Goal: Navigation & Orientation: Find specific page/section

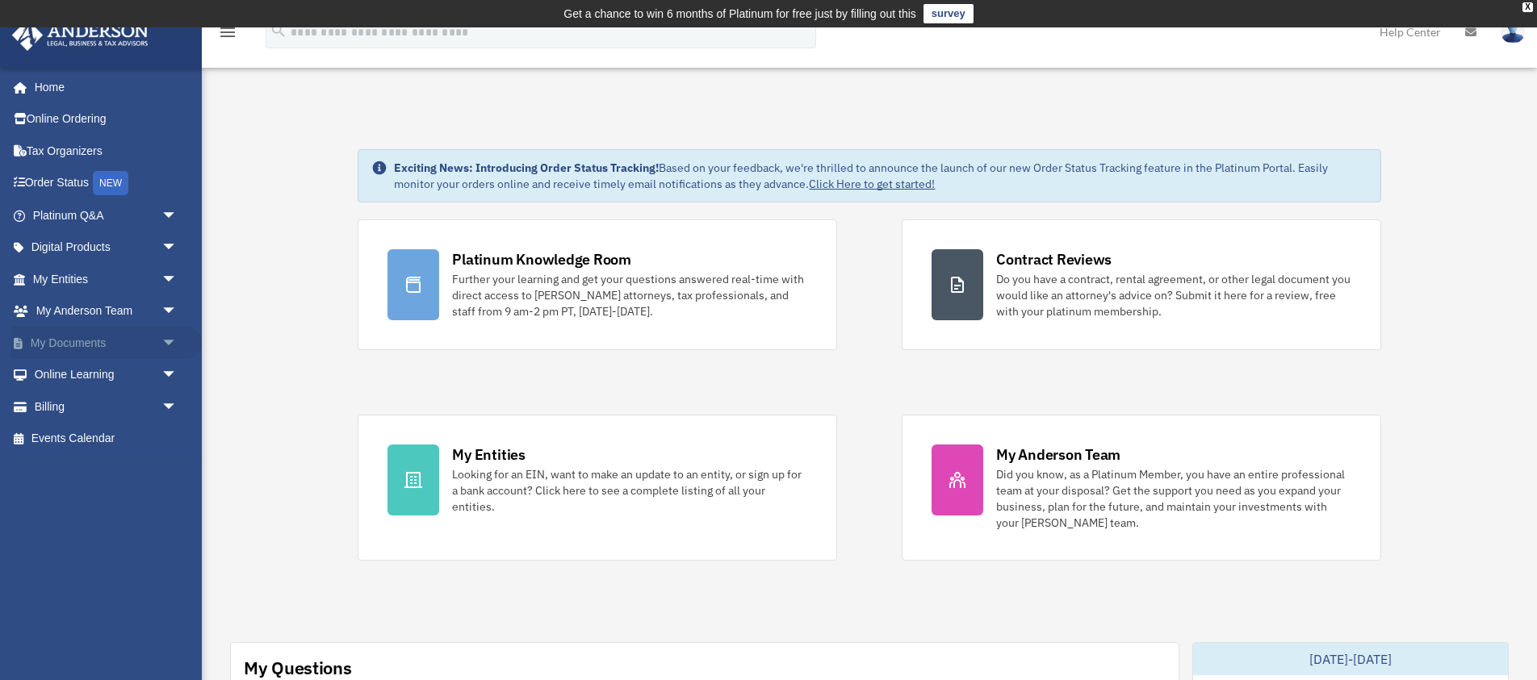
click at [82, 352] on link "My Documents arrow_drop_down" at bounding box center [106, 343] width 191 height 32
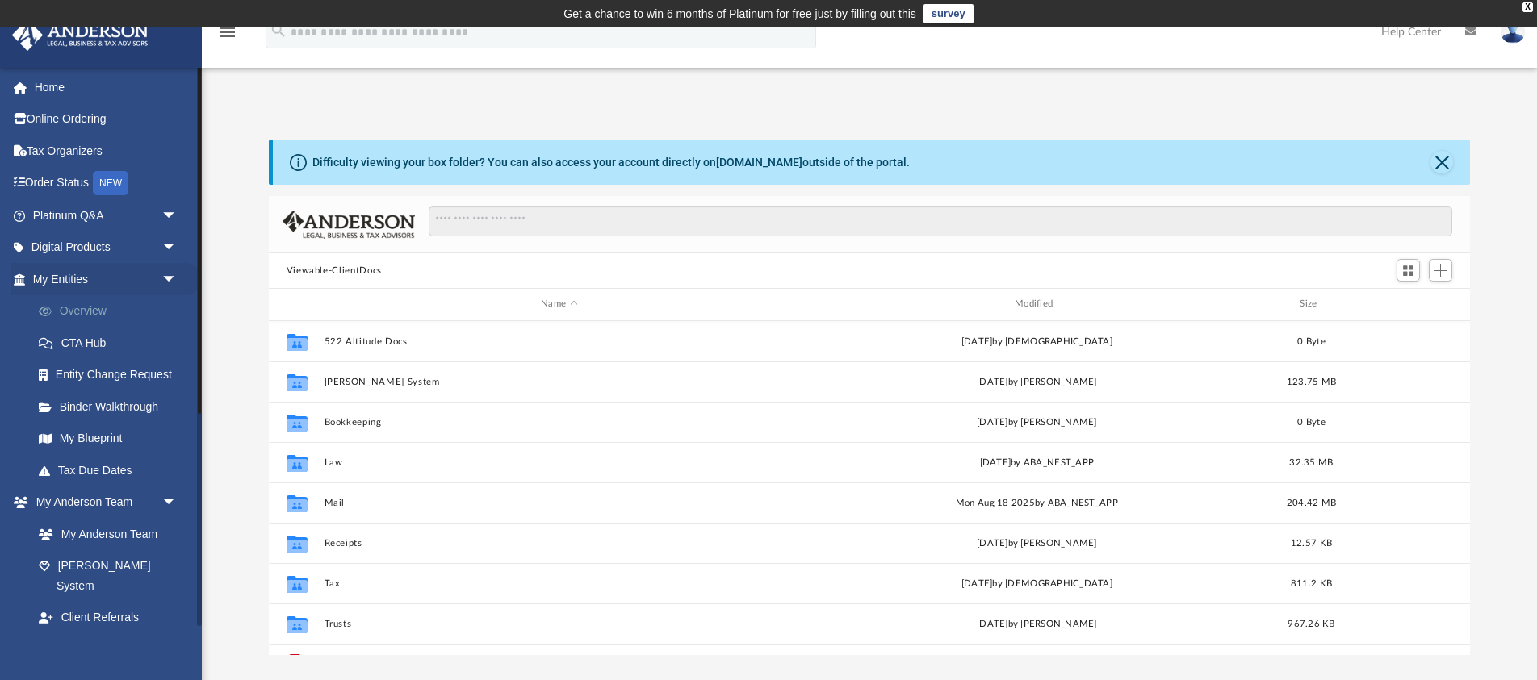
click at [77, 315] on link "Overview" at bounding box center [112, 311] width 179 height 32
click at [112, 377] on link "Entity Change Request" at bounding box center [112, 375] width 179 height 32
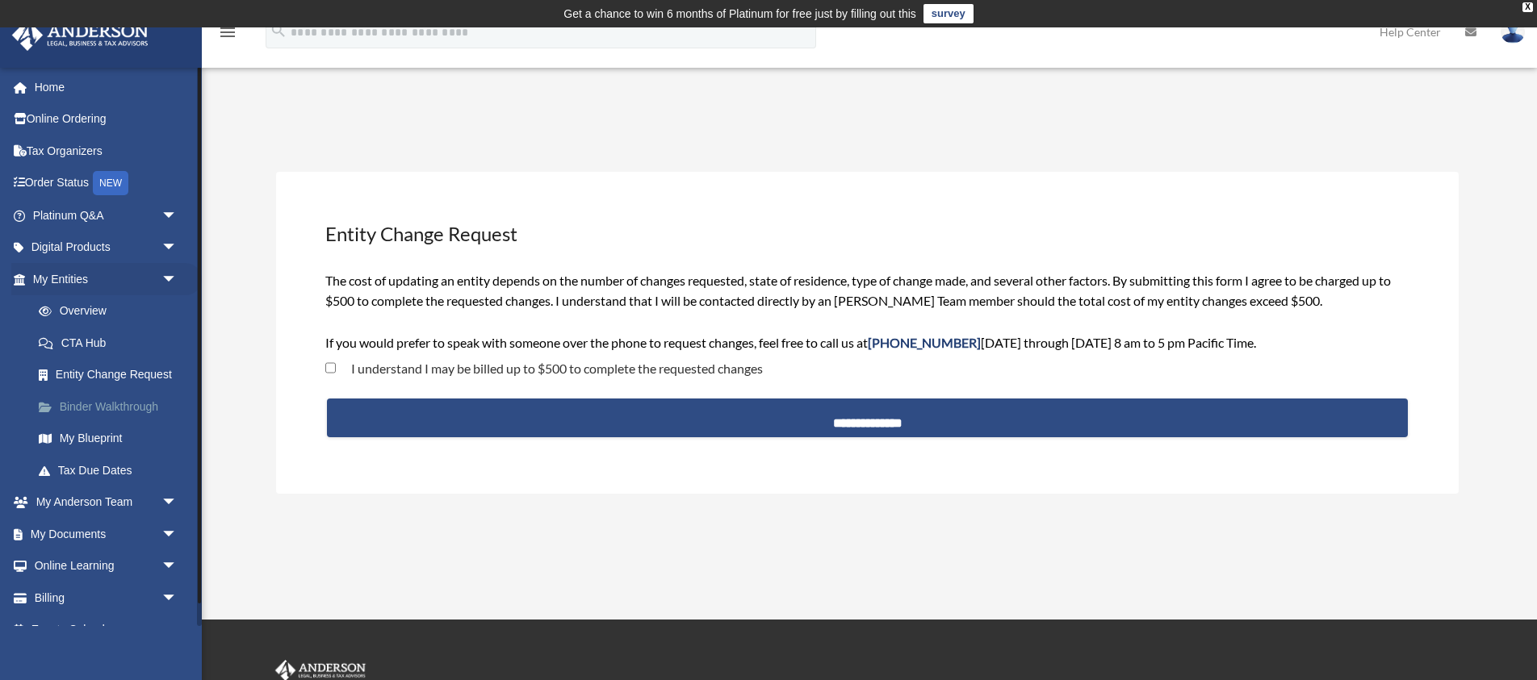
click at [94, 413] on link "Binder Walkthrough" at bounding box center [112, 407] width 179 height 32
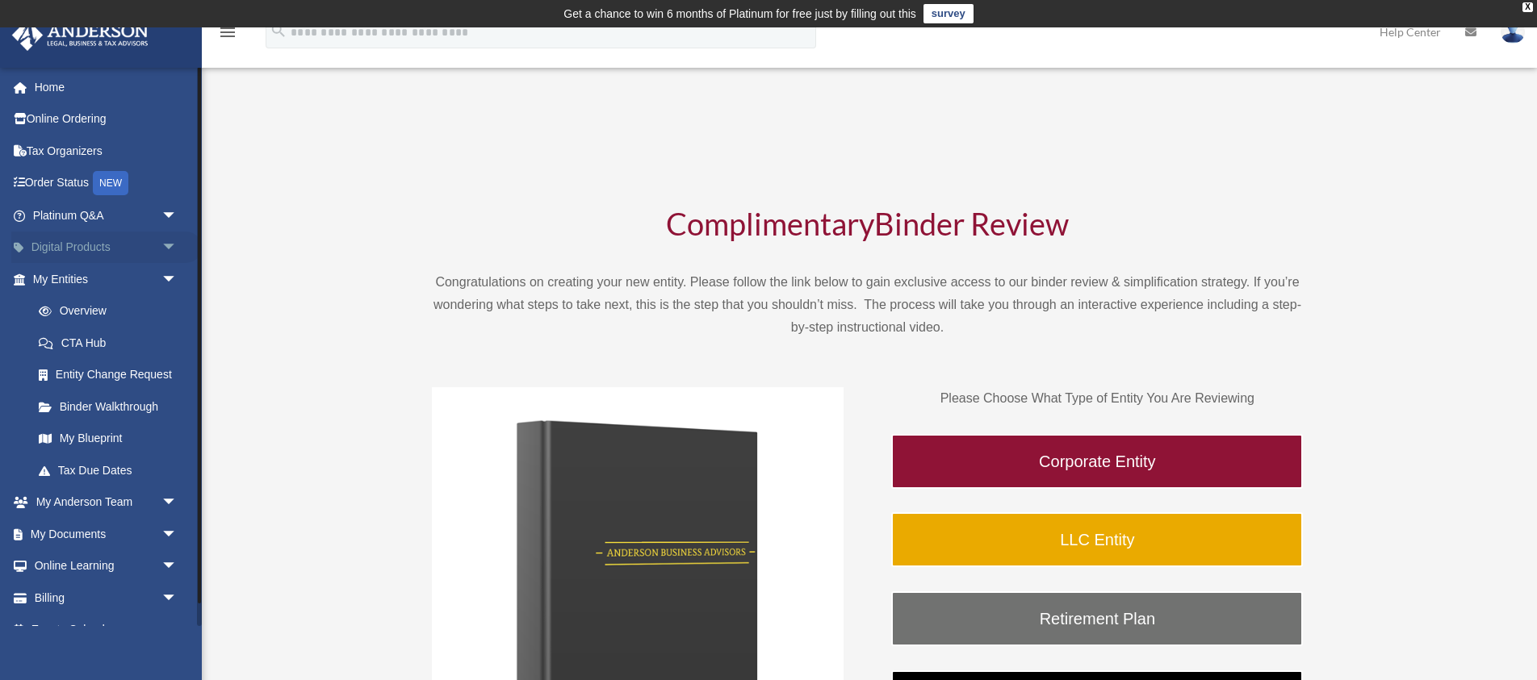
click at [76, 260] on link "Digital Products arrow_drop_down" at bounding box center [106, 248] width 191 height 32
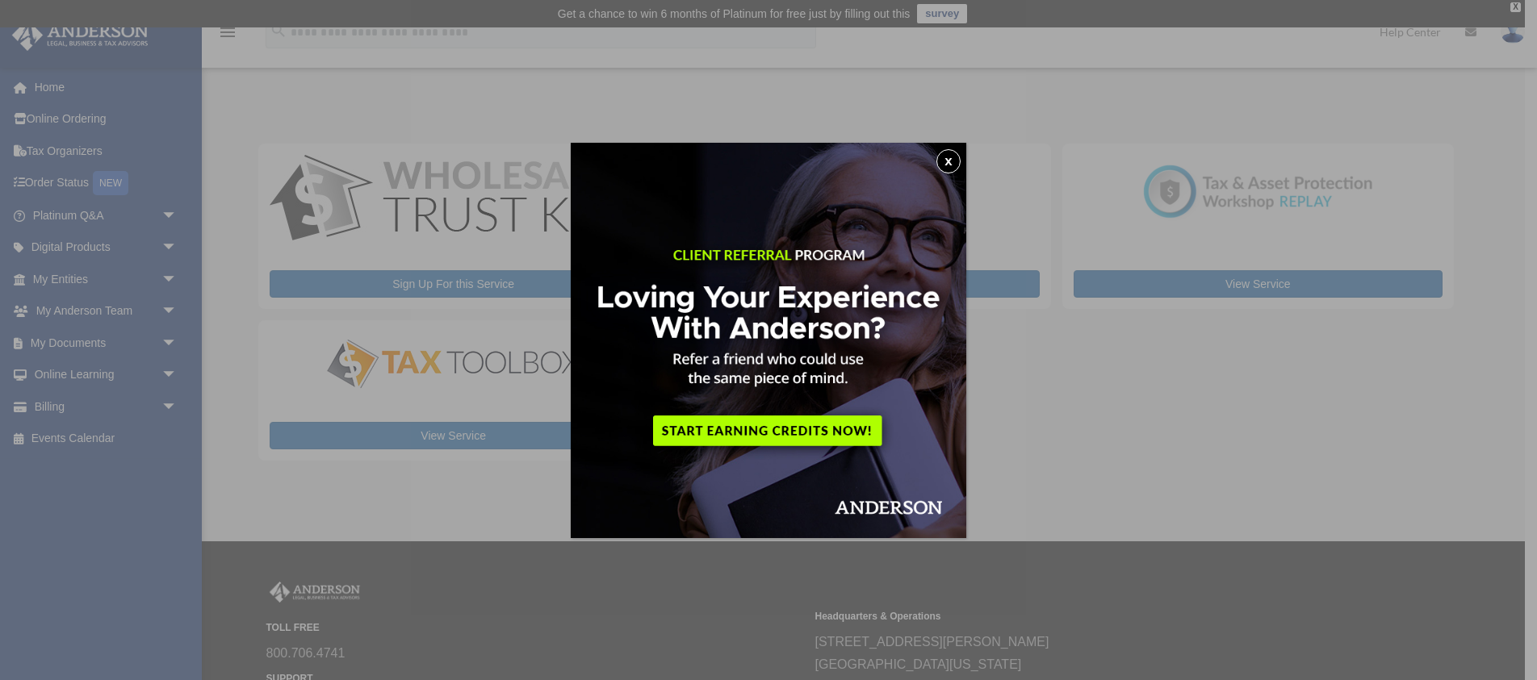
click at [947, 160] on button "x" at bounding box center [948, 161] width 24 height 24
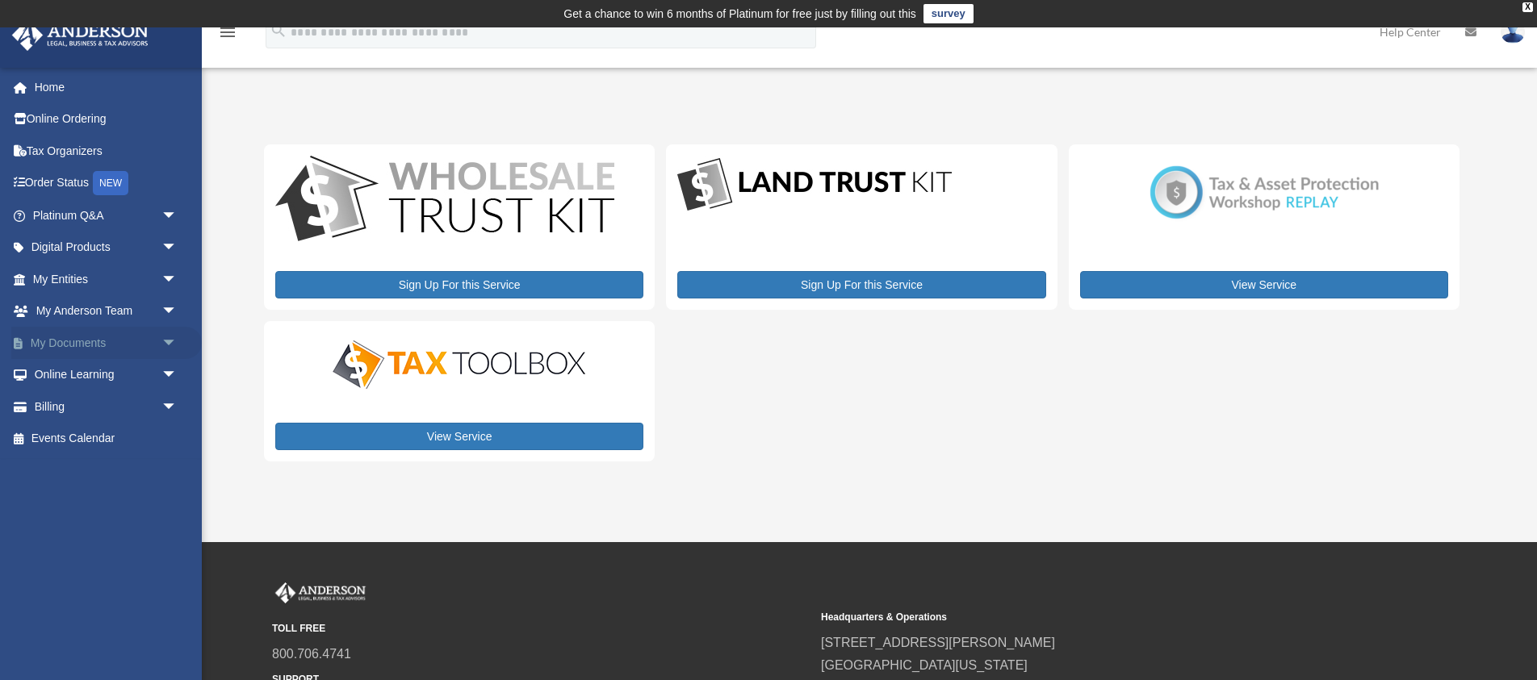
click at [75, 348] on link "My Documents arrow_drop_down" at bounding box center [106, 343] width 191 height 32
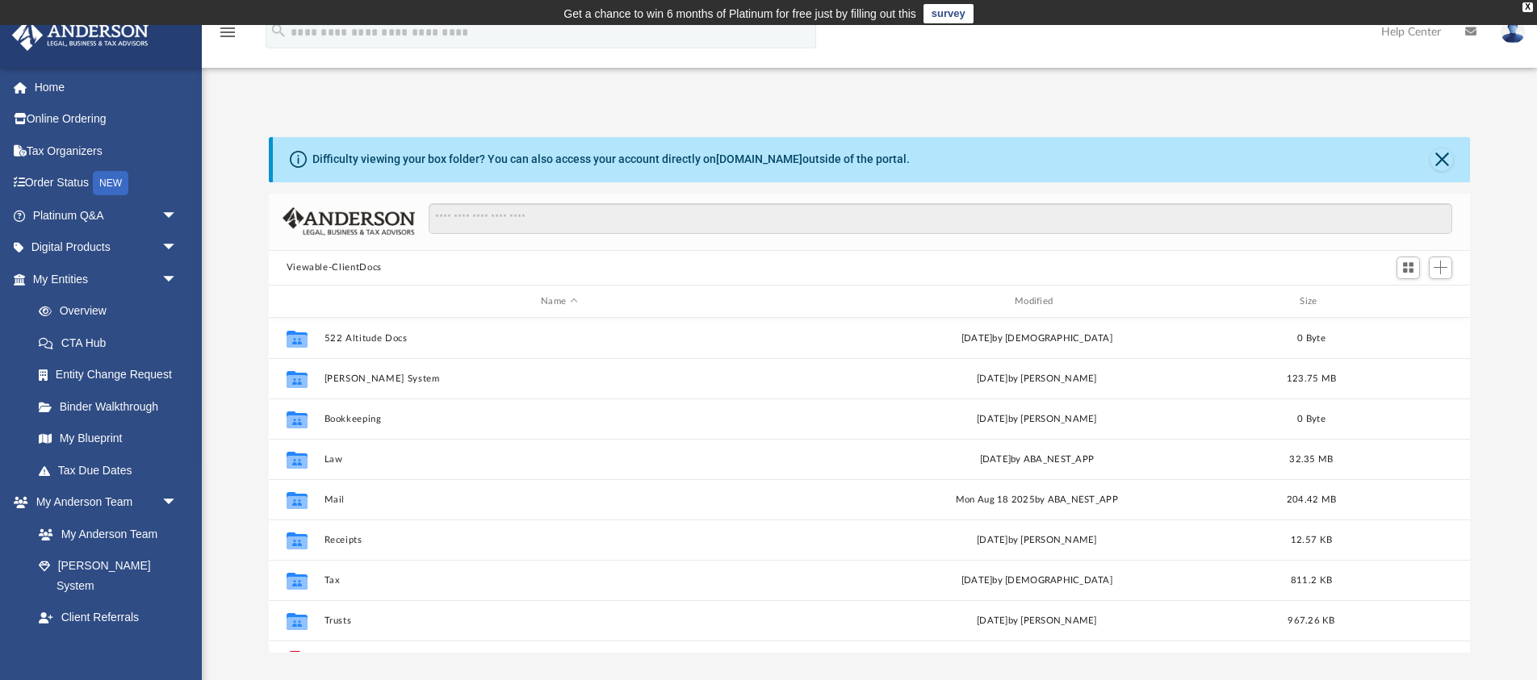
scroll to position [367, 1201]
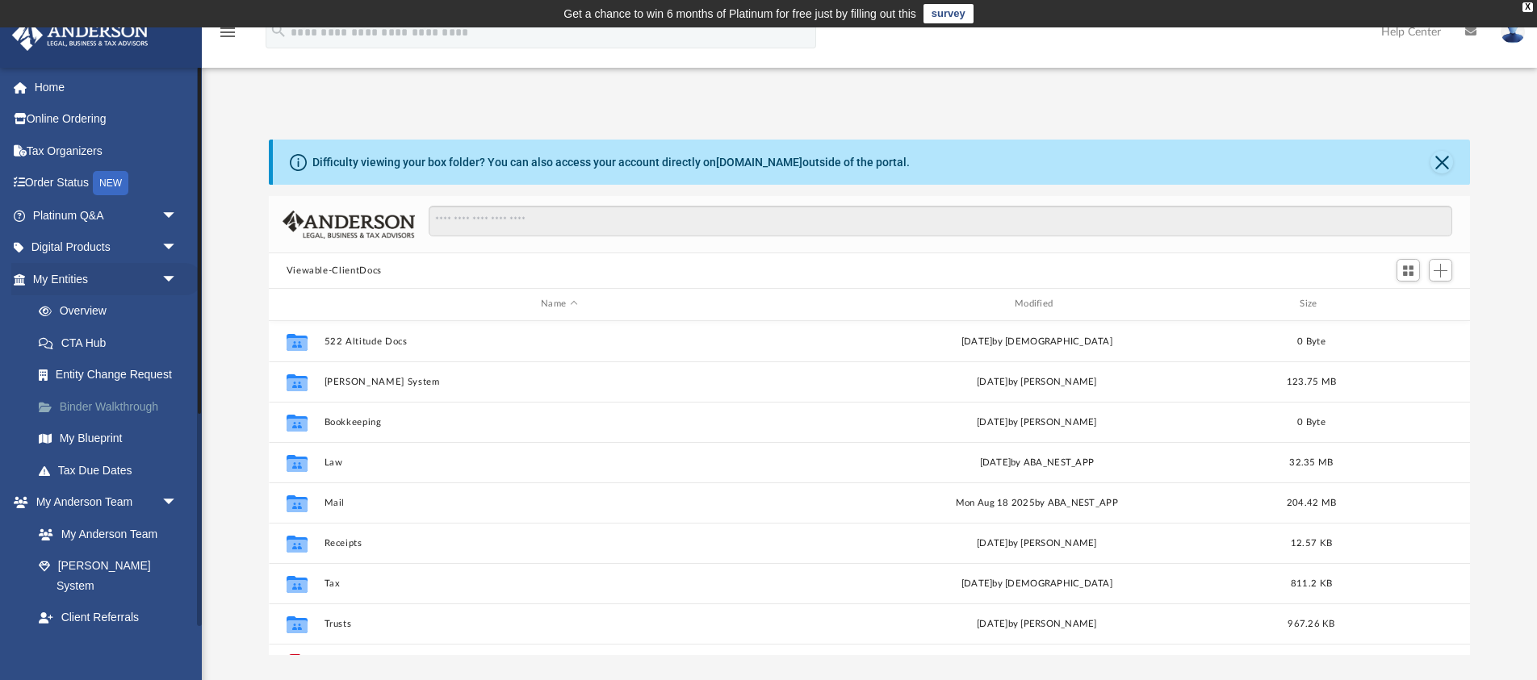
click at [119, 408] on link "Binder Walkthrough" at bounding box center [112, 407] width 179 height 32
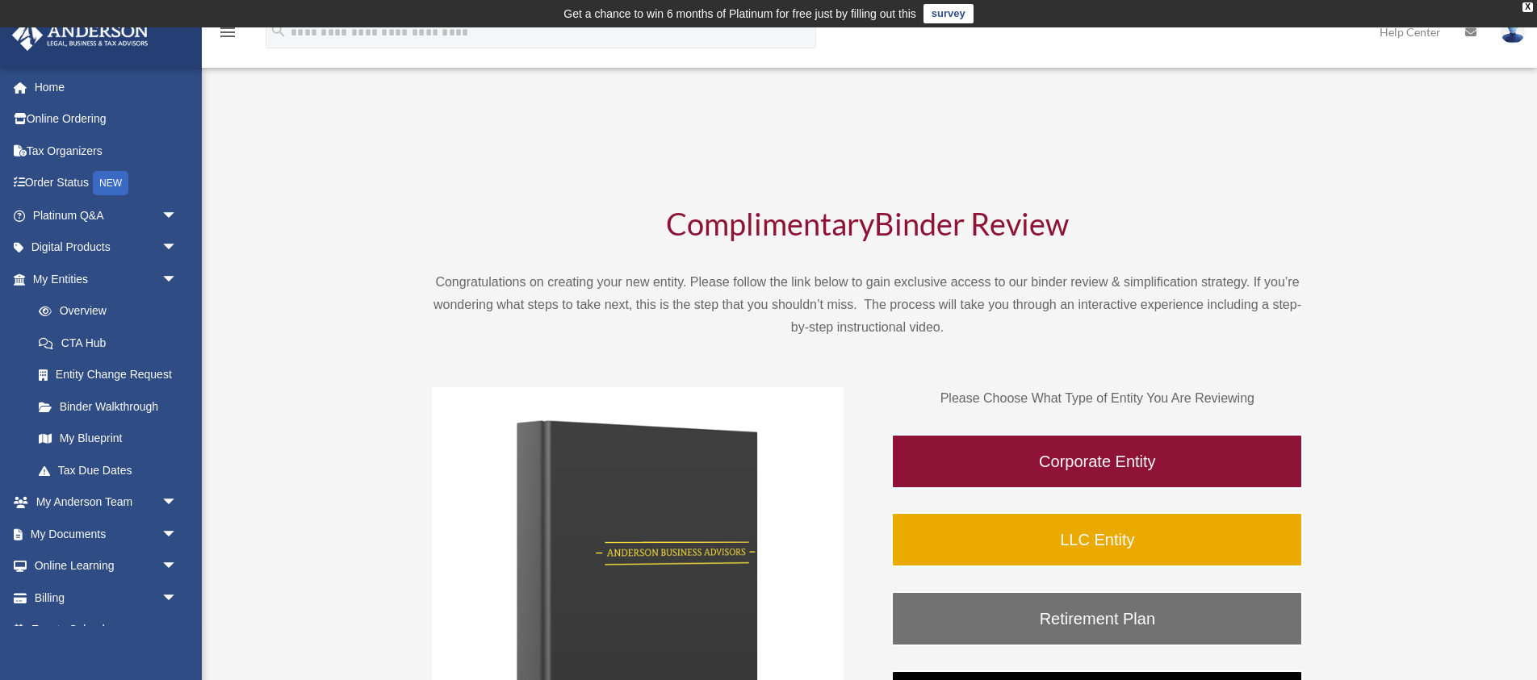
click at [545, 152] on div "Complimentary Binder Review Congratulations on creating your new entity. Please…" at bounding box center [867, 545] width 1207 height 819
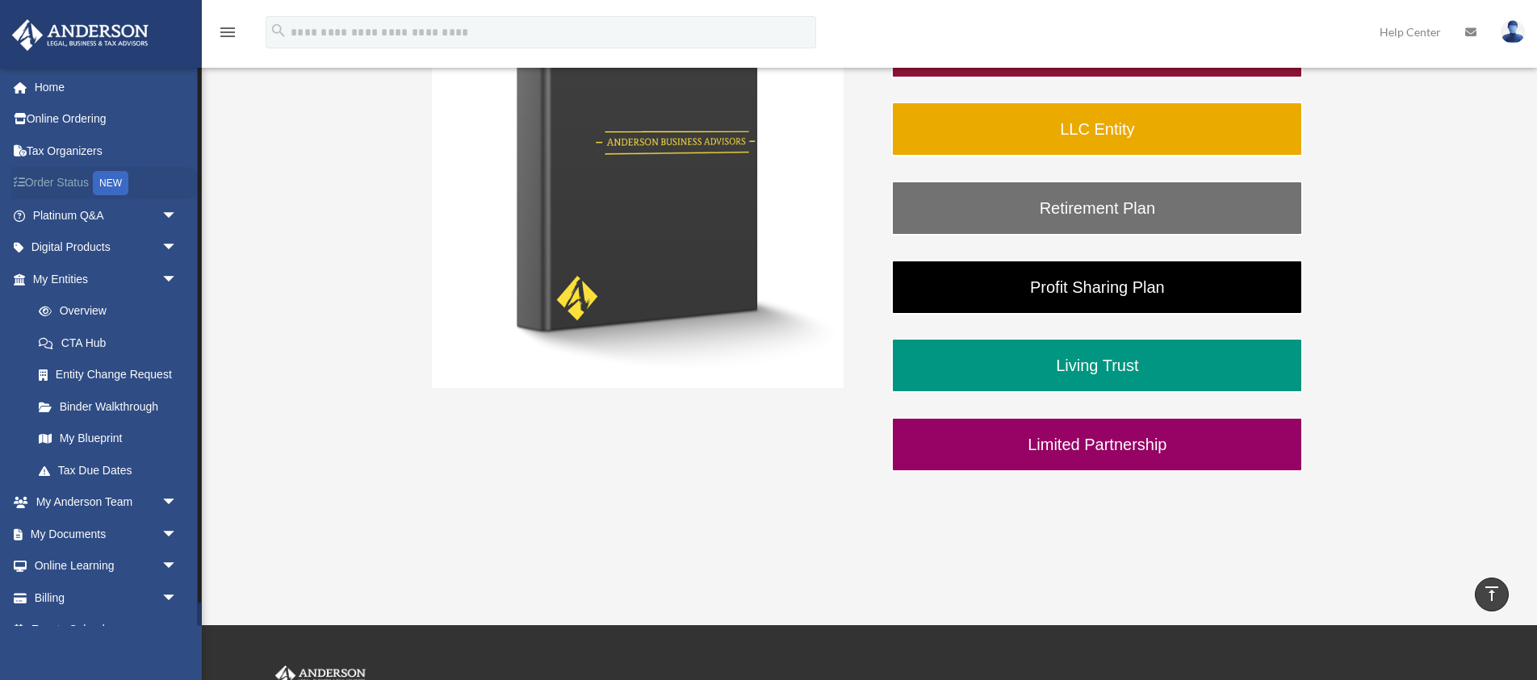
click at [73, 180] on link "Order Status NEW" at bounding box center [106, 183] width 191 height 33
